Goal: Task Accomplishment & Management: Use online tool/utility

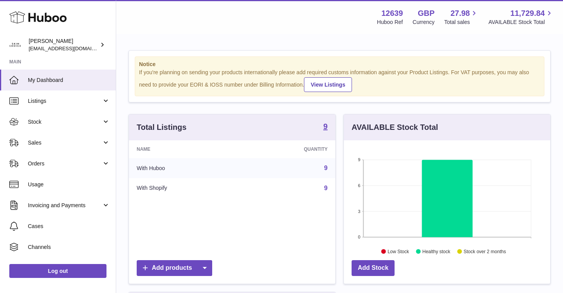
scroll to position [121, 206]
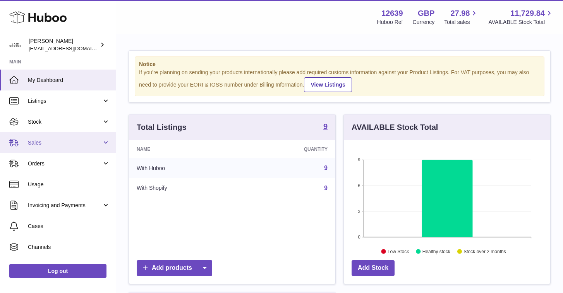
click at [48, 142] on span "Sales" at bounding box center [65, 142] width 74 height 7
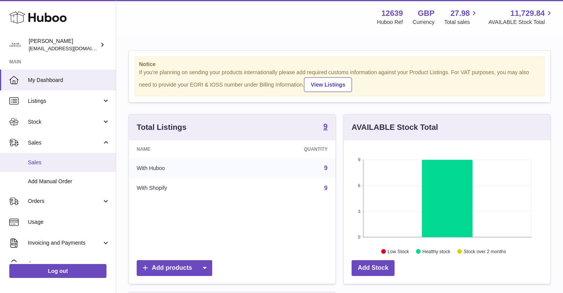
click at [48, 158] on link "Sales" at bounding box center [58, 162] width 116 height 19
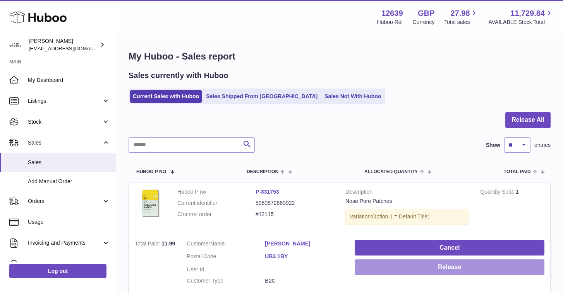
click at [430, 272] on button "Release" at bounding box center [450, 268] width 190 height 16
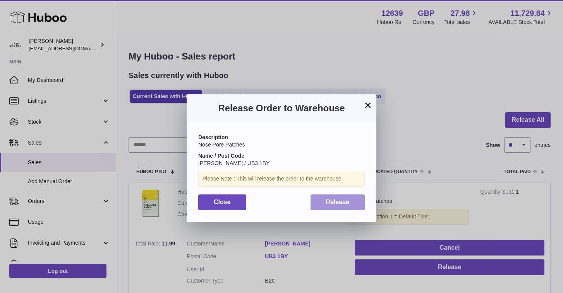
click at [356, 200] on button "Release" at bounding box center [337, 203] width 55 height 16
